Goal: Navigation & Orientation: Find specific page/section

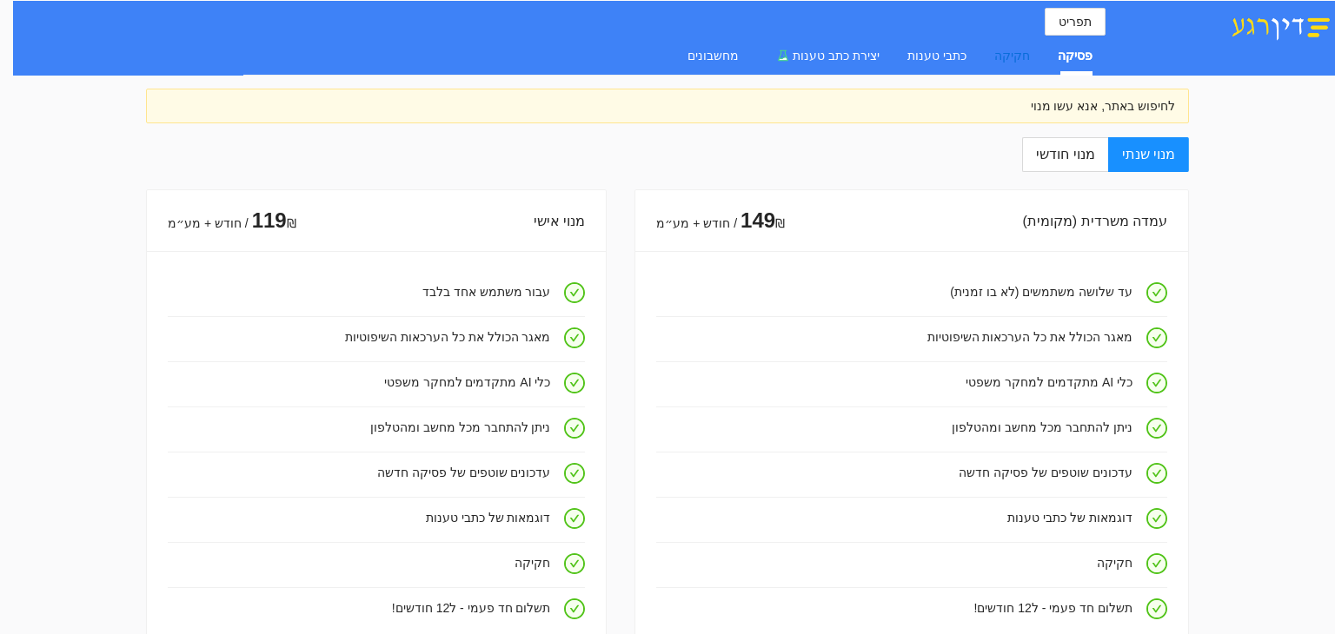
click at [1011, 50] on div "חקיקה" at bounding box center [1012, 55] width 36 height 19
click at [1067, 16] on span "תפריט" at bounding box center [1075, 21] width 33 height 19
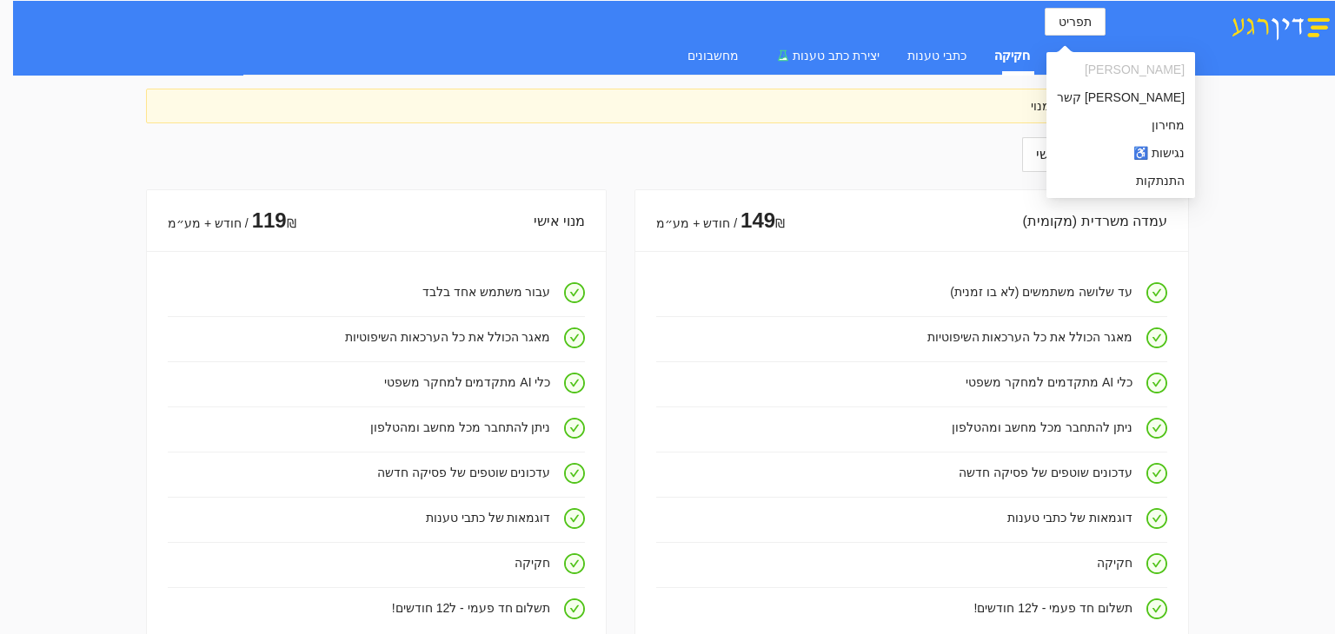
click at [1180, 70] on div "תפריט פסיקה חקיקה כתבי טענות יצירת כתב טענות מחשבונים" at bounding box center [674, 38] width 1322 height 75
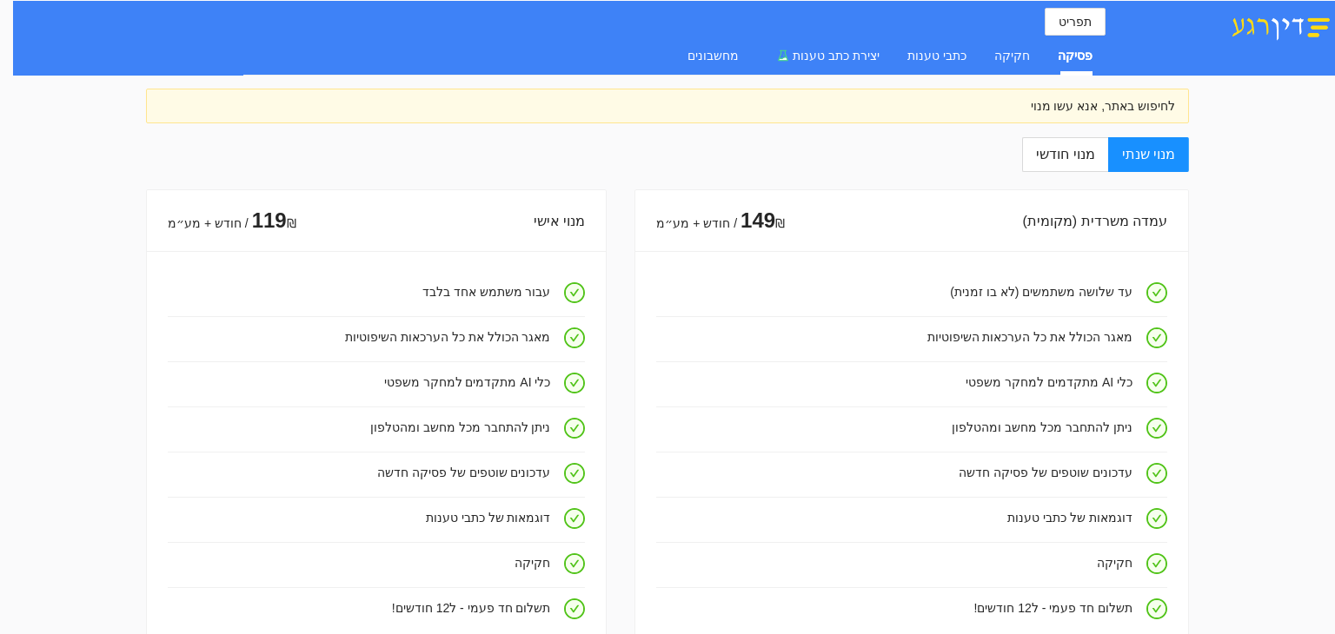
click at [1279, 26] on img at bounding box center [1280, 26] width 109 height 30
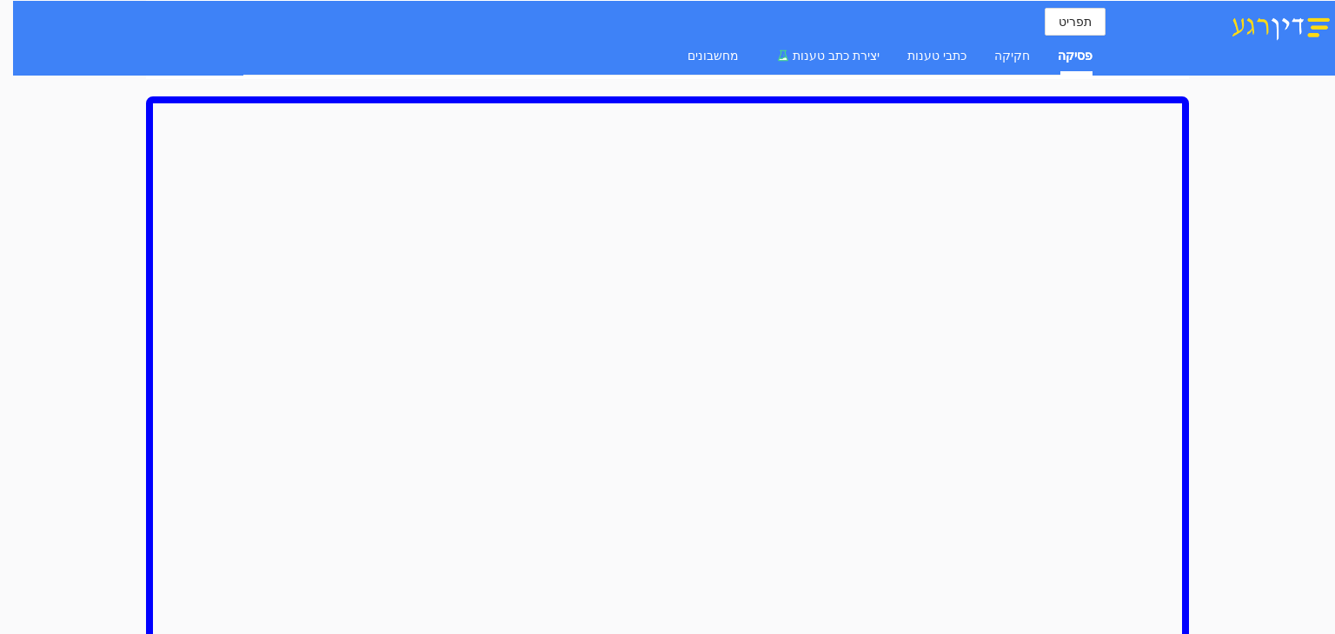
scroll to position [1366, 0]
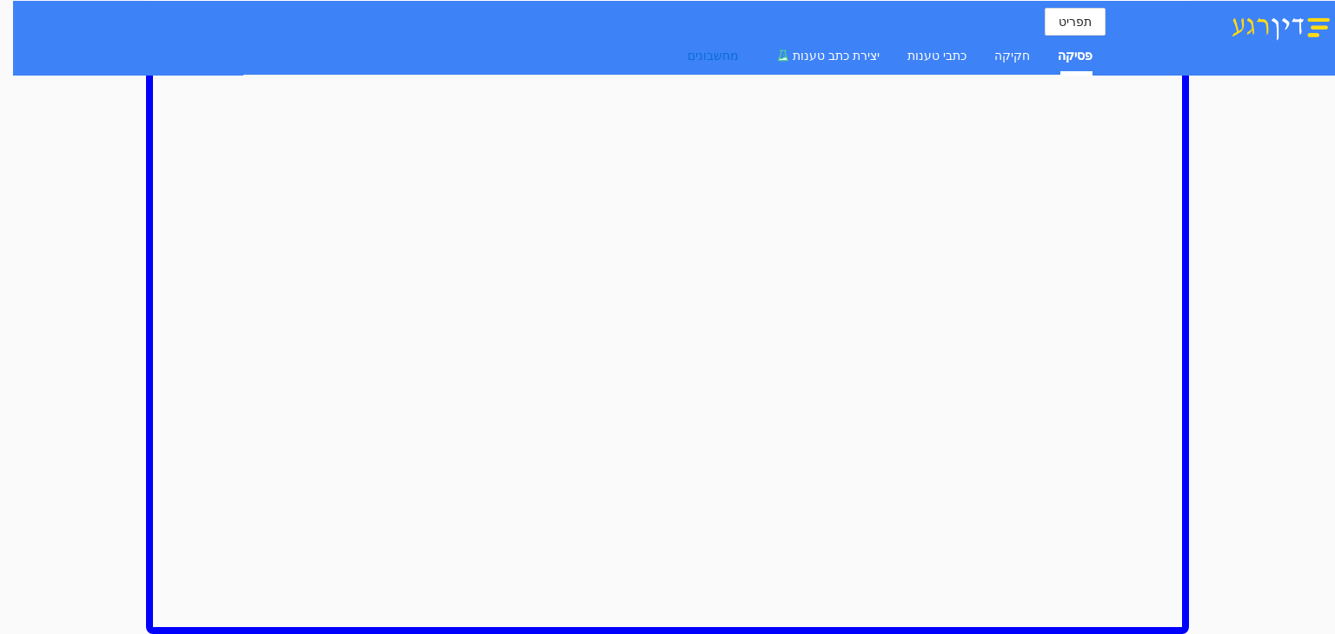
click at [739, 56] on div "מחשבונים" at bounding box center [712, 55] width 51 height 19
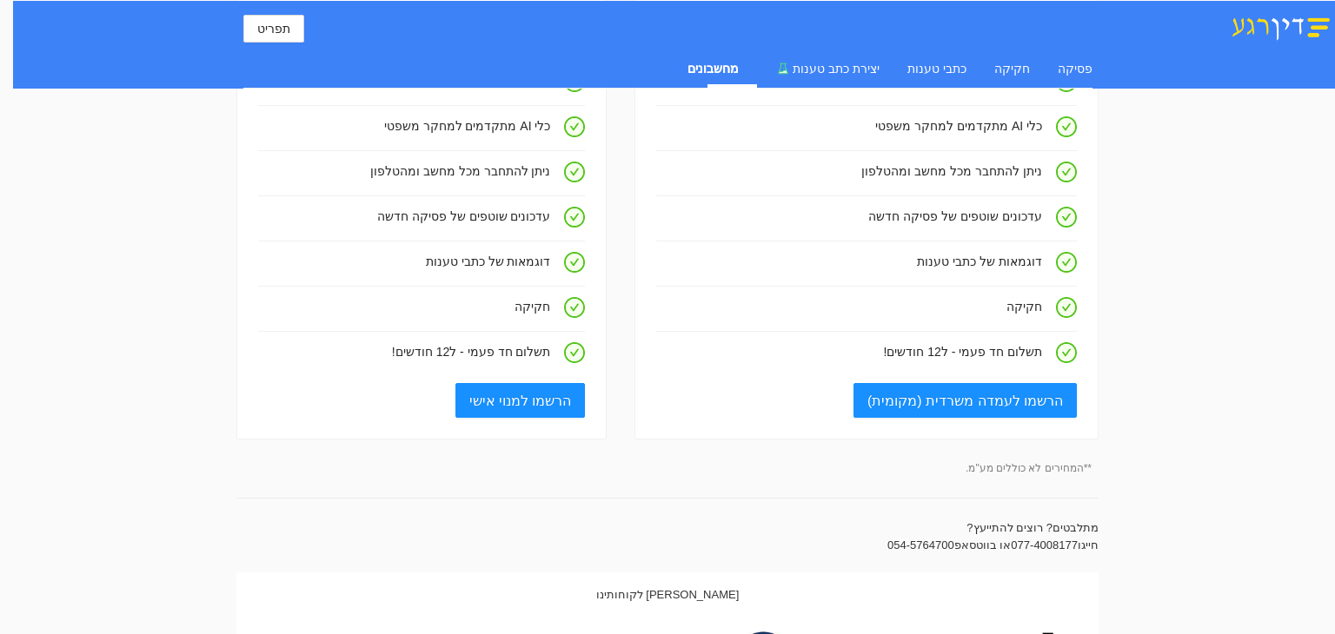
scroll to position [0, 0]
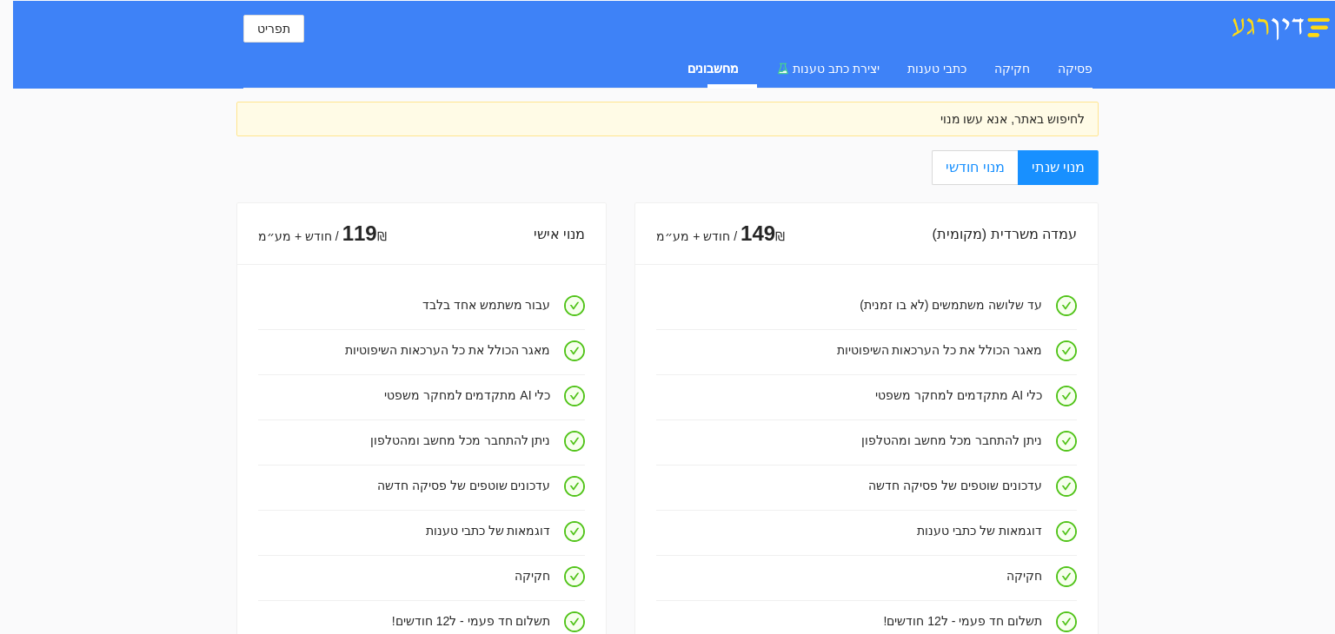
click at [1004, 168] on span "מנוי חודשי" at bounding box center [975, 167] width 58 height 15
click at [1016, 168] on input "מנוי חודשי" at bounding box center [1017, 169] width 2 height 2
radio input "true"
radio input "false"
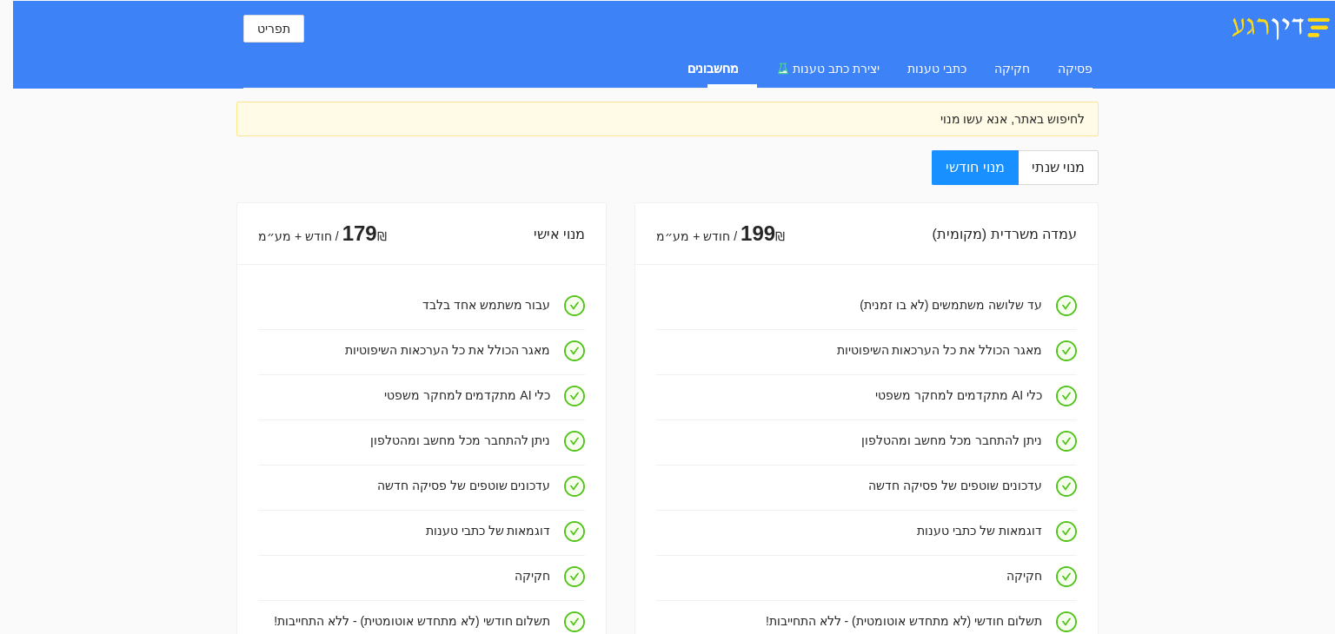
click at [1295, 11] on img at bounding box center [1280, 26] width 109 height 30
